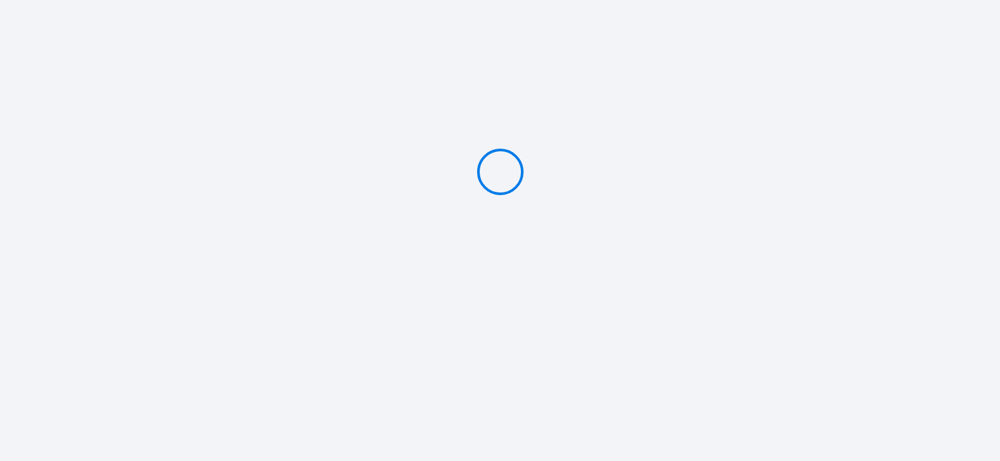
type input "Caution 980 €"
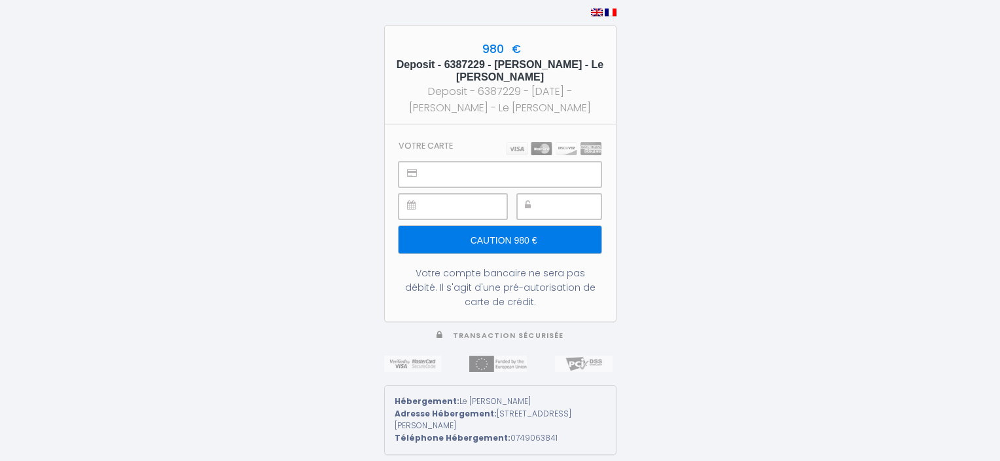
click at [518, 240] on input "Caution 980 €" at bounding box center [499, 239] width 202 height 27
click at [508, 234] on input "Caution 980 €" at bounding box center [499, 239] width 202 height 27
